Goal: Task Accomplishment & Management: Complete application form

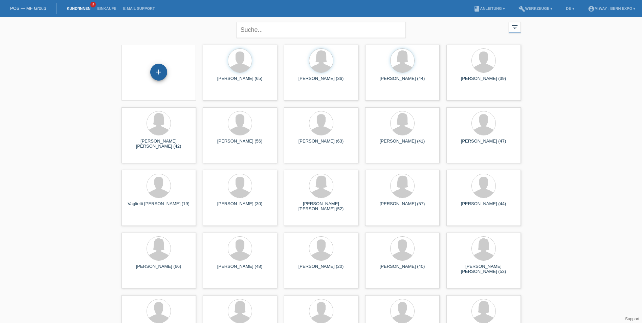
click at [161, 68] on div "+" at bounding box center [158, 72] width 17 height 17
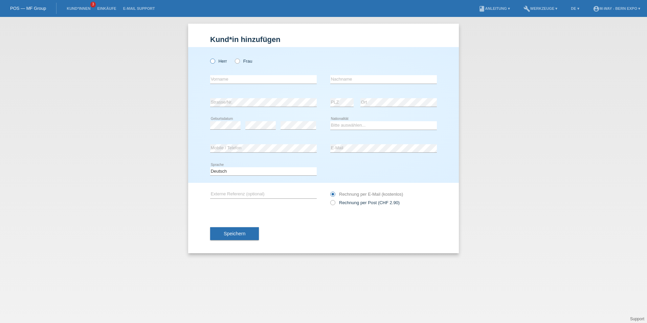
drag, startPoint x: 211, startPoint y: 61, endPoint x: 215, endPoint y: 61, distance: 4.1
click at [209, 57] on icon at bounding box center [209, 57] width 0 height 0
click at [212, 59] on input "Herr" at bounding box center [212, 61] width 4 height 4
radio input "true"
click at [233, 79] on input "text" at bounding box center [263, 79] width 107 height 8
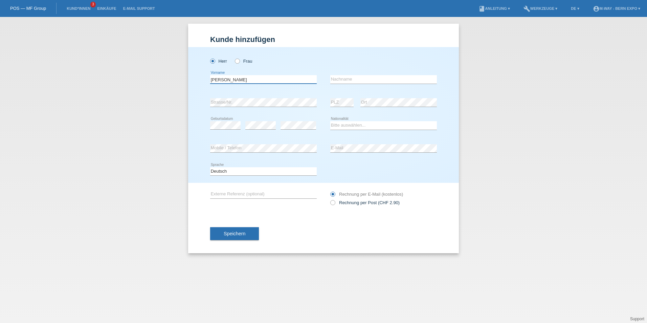
type input "[PERSON_NAME]"
type input "Lauber"
click at [409, 128] on select "Bitte auswählen... Schweiz Deutschland Liechtenstein Österreich ------------ Af…" at bounding box center [383, 125] width 107 height 8
select select "CH"
click at [330, 121] on select "Bitte auswählen... Schweiz Deutschland Liechtenstein Österreich ------------ Af…" at bounding box center [383, 125] width 107 height 8
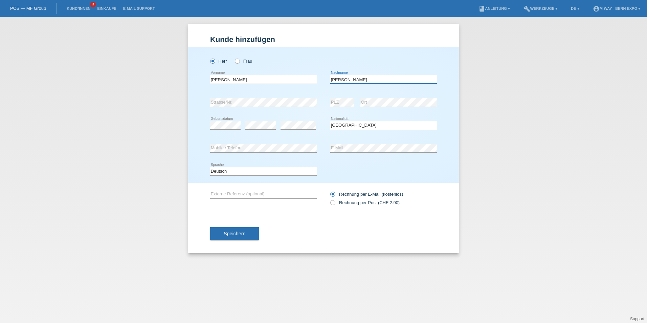
click at [353, 78] on input "Lauber" at bounding box center [383, 79] width 107 height 8
type input "Lauper"
click at [235, 230] on button "Speichern" at bounding box center [234, 233] width 49 height 13
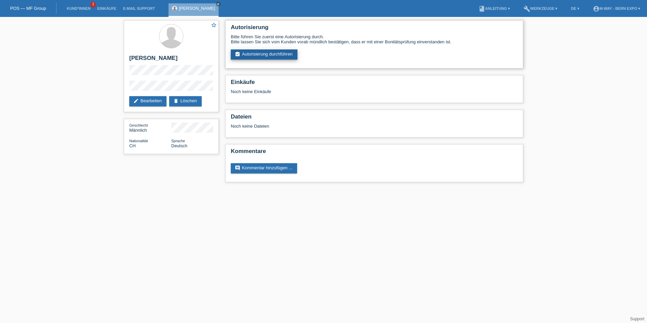
click at [271, 54] on link "assignment_turned_in Autorisierung durchführen" at bounding box center [264, 54] width 67 height 10
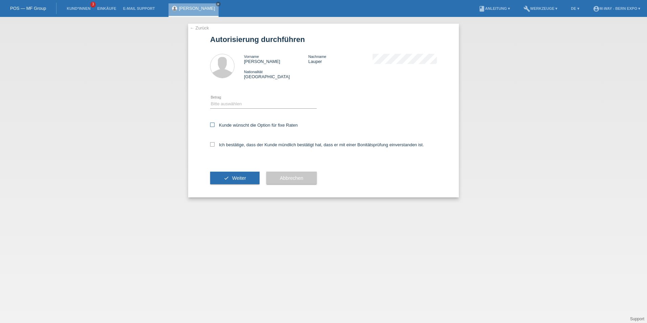
click at [213, 127] on label "Kunde wünscht die Option für fixe Raten" at bounding box center [254, 124] width 88 height 5
click at [213, 127] on input "Kunde wünscht die Option für fixe Raten" at bounding box center [212, 124] width 4 height 4
checkbox input "true"
click at [216, 145] on label "Ich bestätige, dass der Kunde mündlich bestätigt hat, dass er mit einer Bonität…" at bounding box center [317, 144] width 214 height 5
click at [214, 145] on input "Ich bestätige, dass der Kunde mündlich bestätigt hat, dass er mit einer Bonität…" at bounding box center [212, 144] width 4 height 4
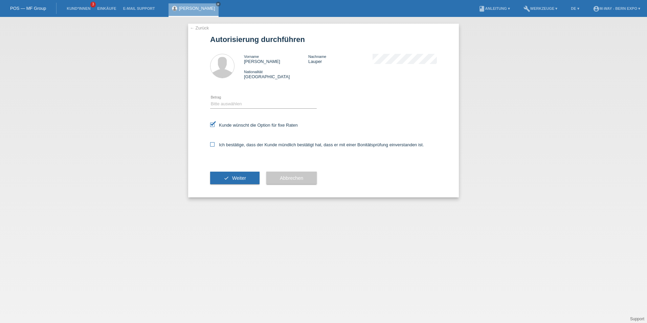
checkbox input "true"
click at [250, 105] on select "Bitte auswählen CHF 1.00 - CHF 499.00 CHF 500.00 - CHF 1'999.00 CHF 2'000.00 - …" at bounding box center [263, 104] width 107 height 8
select select "3"
click at [210, 100] on select "Bitte auswählen CHF 1.00 - CHF 499.00 CHF 500.00 - CHF 1'999.00 CHF 2'000.00 - …" at bounding box center [263, 104] width 107 height 8
click at [257, 101] on select "Bitte auswählen CHF 1.00 - CHF 499.00 CHF 500.00 - CHF 1'999.00 CHF 2'000.00 - …" at bounding box center [263, 104] width 107 height 8
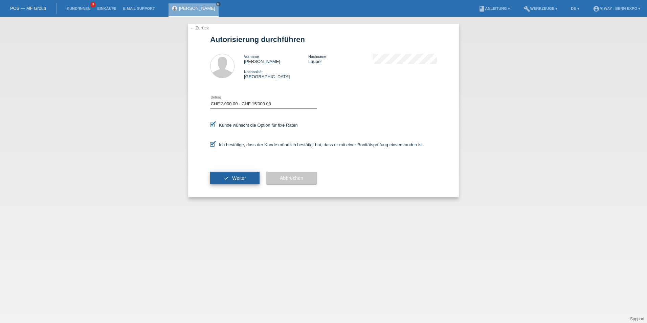
click at [236, 177] on span "Weiter" at bounding box center [239, 177] width 14 height 5
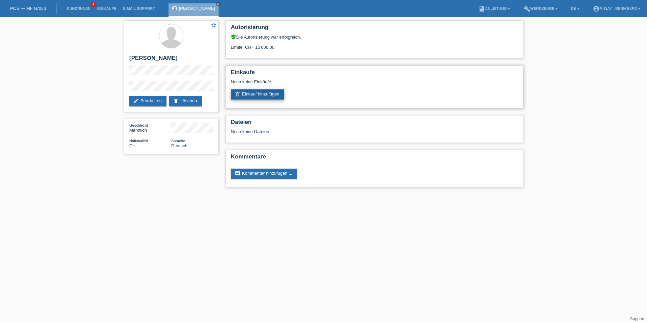
click at [260, 95] on link "add_shopping_cart Einkauf hinzufügen" at bounding box center [257, 94] width 53 height 10
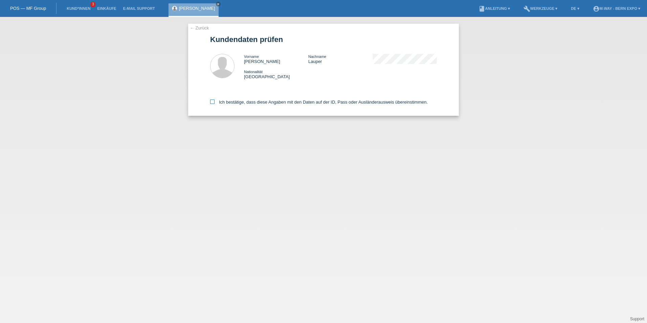
click at [211, 102] on icon at bounding box center [212, 101] width 4 height 4
click at [211, 102] on input "Ich bestätige, dass diese Angaben mit den Daten auf der ID, Pass oder Ausländer…" at bounding box center [212, 101] width 4 height 4
checkbox input "true"
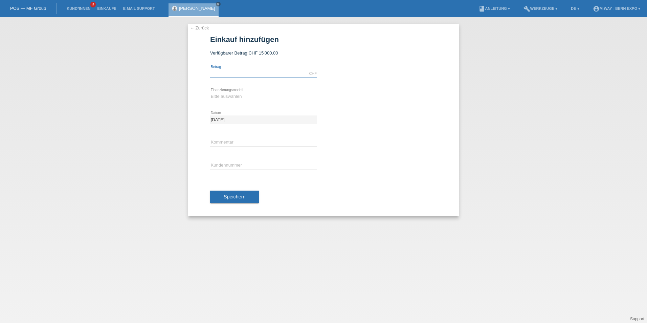
drag, startPoint x: 252, startPoint y: 76, endPoint x: 250, endPoint y: 71, distance: 4.6
click at [252, 75] on input "text" at bounding box center [263, 73] width 107 height 8
type input "2884.50"
click at [230, 97] on select "Bitte auswählen Fixe Raten Kauf auf Rechnung mit Teilzahlungsoption" at bounding box center [263, 96] width 107 height 8
select select "77"
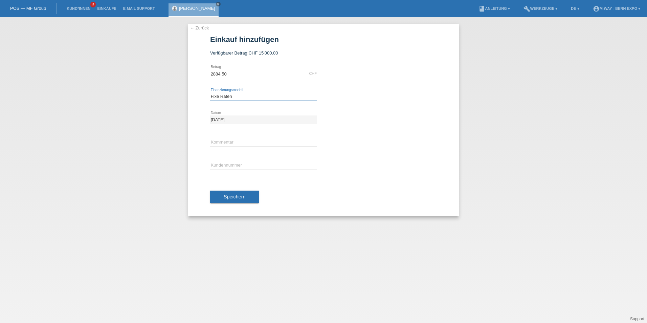
click at [210, 92] on select "Bitte auswählen Fixe Raten Kauf auf Rechnung mit Teilzahlungsoption" at bounding box center [263, 96] width 107 height 8
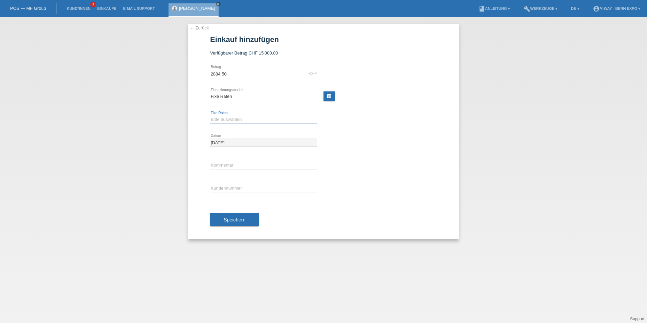
click at [232, 118] on select "Bitte auswählen 4 Raten 5 Raten 6 Raten 7 Raten 8 Raten 9 Raten 10 Raten 11 Rat…" at bounding box center [263, 119] width 107 height 8
select select "172"
click at [210, 115] on select "Bitte auswählen 4 Raten 5 Raten 6 Raten 7 Raten 8 Raten 9 Raten 10 Raten 11 Rat…" at bounding box center [263, 119] width 107 height 8
click at [226, 167] on input "text" at bounding box center [263, 165] width 107 height 8
click at [249, 167] on input "Belegnummer 19561/44" at bounding box center [263, 165] width 107 height 8
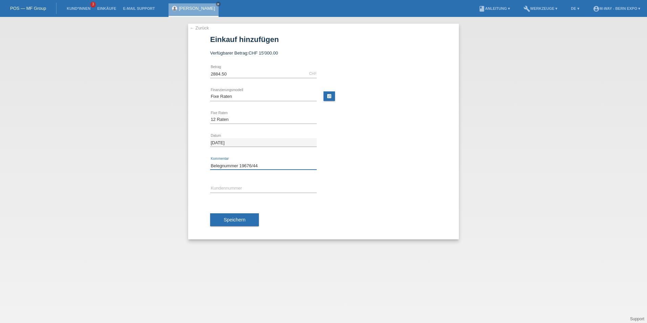
type input "Belegnummer 19676/44"
type input "K442925"
click at [239, 220] on span "Speichern" at bounding box center [235, 219] width 22 height 5
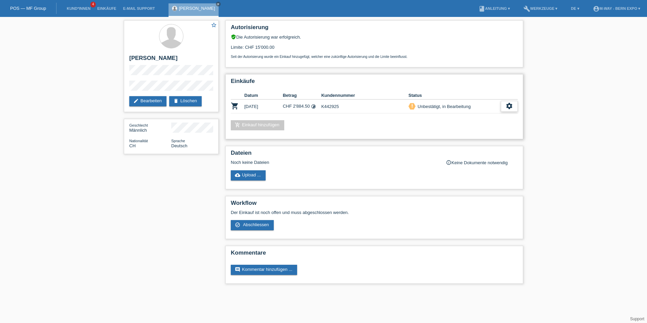
click at [506, 107] on icon "settings" at bounding box center [508, 105] width 7 height 7
click at [451, 138] on span "Abschliessen" at bounding box center [455, 137] width 28 height 8
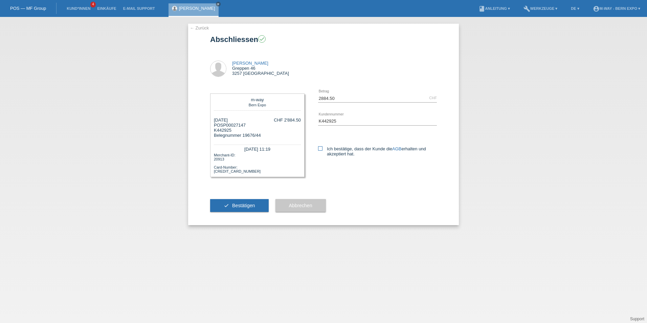
click at [321, 148] on icon at bounding box center [320, 148] width 4 height 4
click at [321, 148] on input "Ich bestätige, dass der Kunde die AGB erhalten und akzeptiert hat." at bounding box center [320, 148] width 4 height 4
checkbox input "true"
click at [238, 203] on span "Bestätigen" at bounding box center [243, 205] width 23 height 5
